Goal: Transaction & Acquisition: Download file/media

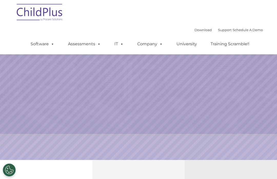
scroll to position [41, 0]
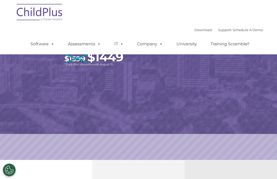
select select "MEDIUM"
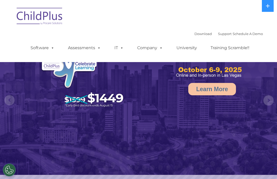
select select "MEDIUM"
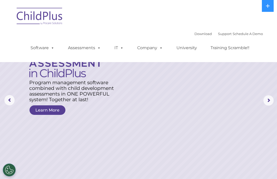
click at [231, 80] on rs-layer at bounding box center [138, 100] width 277 height 200
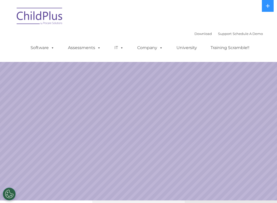
select select "MEDIUM"
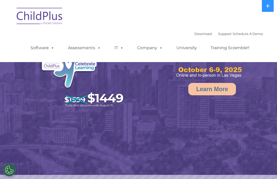
select select "MEDIUM"
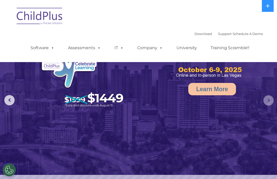
click at [268, 98] on rs-arrow at bounding box center [269, 100] width 10 height 10
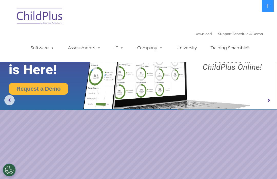
click at [267, 104] on rs-arrow at bounding box center [269, 100] width 10 height 10
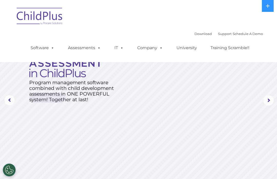
click at [270, 100] on rs-arrow at bounding box center [269, 100] width 10 height 10
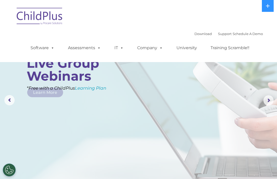
click at [264, 101] on rs-arrow at bounding box center [269, 100] width 10 height 10
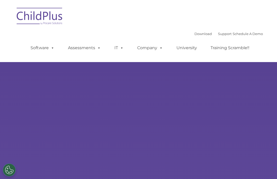
type input ""
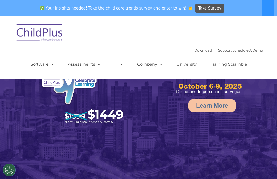
select select "MEDIUM"
click at [197, 50] on link "Download" at bounding box center [203, 50] width 17 height 4
